Goal: Find contact information: Find contact information

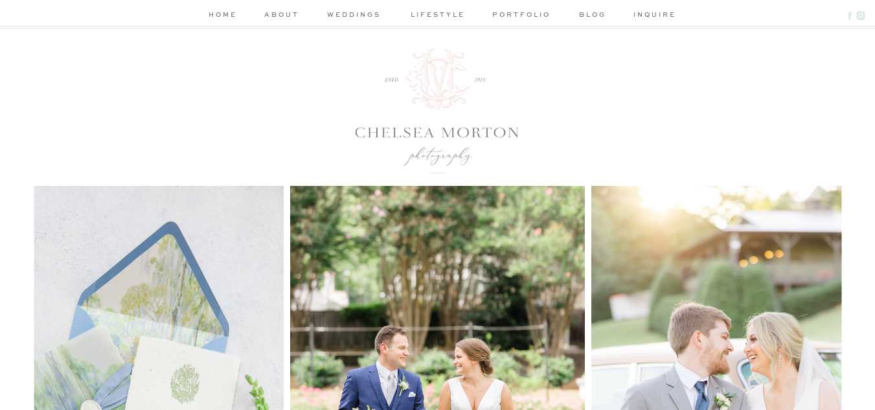
click at [646, 14] on nav "inquire" at bounding box center [651, 16] width 37 height 14
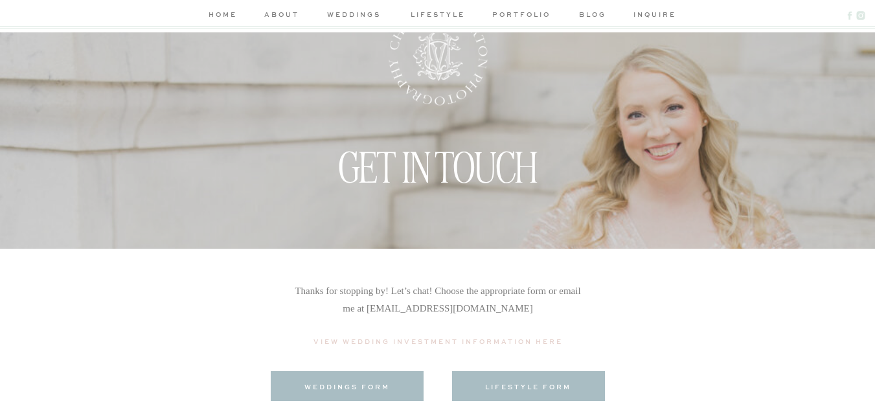
scroll to position [129, 0]
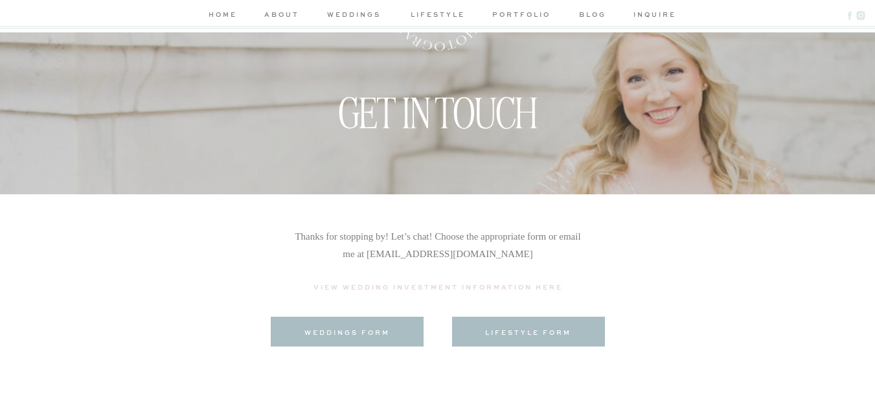
drag, startPoint x: 562, startPoint y: 253, endPoint x: 376, endPoint y: 264, distance: 186.8
click at [376, 264] on p "Thanks for stopping by! Let’s chat! Choose the appropriate form or email me at …" at bounding box center [438, 255] width 288 height 54
copy p "[PERSON_NAME][EMAIL_ADDRESS][DOMAIN_NAME]"
